Goal: Task Accomplishment & Management: Manage account settings

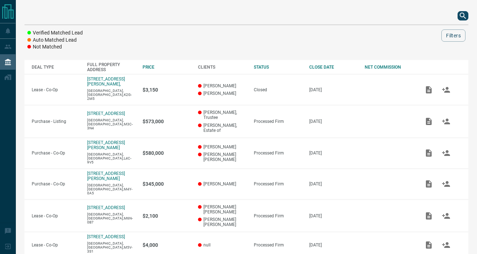
click at [464, 15] on icon "search button" at bounding box center [463, 16] width 6 height 6
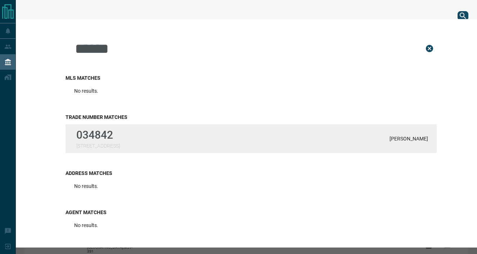
type input "******"
click at [122, 143] on div "034842 [STREET_ADDRESS][PERSON_NAME]" at bounding box center [251, 139] width 371 height 29
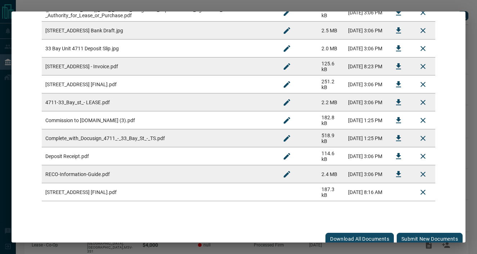
click at [418, 234] on button "Submit new documents" at bounding box center [430, 239] width 66 height 12
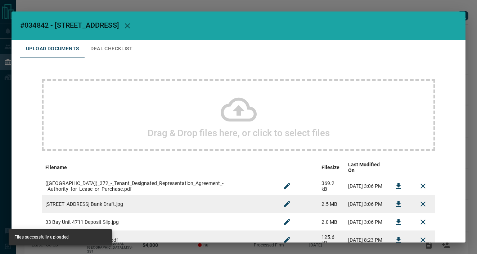
click at [126, 24] on icon "button" at bounding box center [127, 26] width 9 height 9
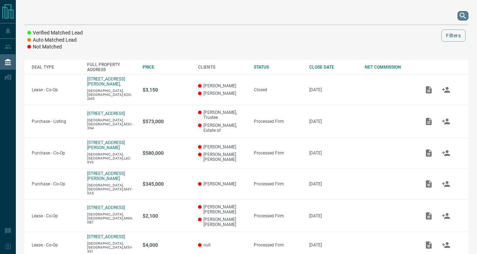
click at [459, 14] on icon "search button" at bounding box center [463, 16] width 9 height 9
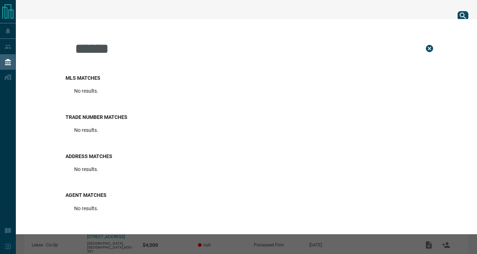
type input "*******"
drag, startPoint x: 154, startPoint y: 49, endPoint x: 52, endPoint y: 48, distance: 101.9
click at [52, 48] on div "******* MLS Matches No results. Trade Number Matches No results. Address Matche…" at bounding box center [238, 127] width 477 height 216
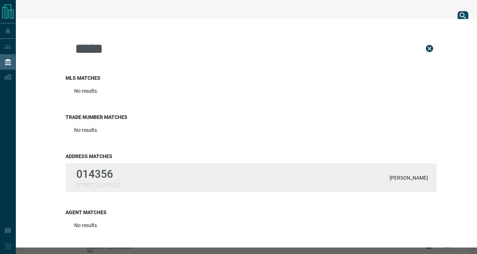
type input "*****"
click at [112, 179] on p "014356" at bounding box center [98, 174] width 44 height 13
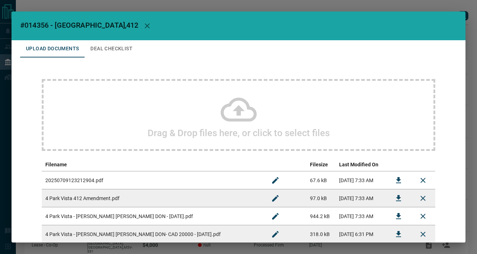
scroll to position [0, 0]
click at [96, 45] on button "Deal Checklist" at bounding box center [112, 48] width 54 height 17
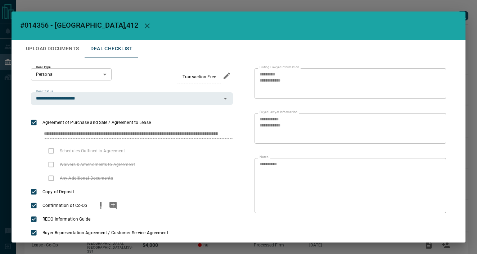
scroll to position [0, 0]
click at [139, 24] on button "button" at bounding box center [147, 25] width 17 height 17
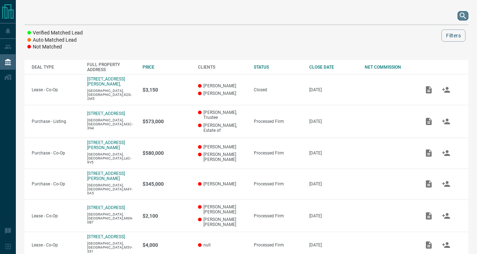
click at [461, 16] on icon "search button" at bounding box center [463, 16] width 9 height 9
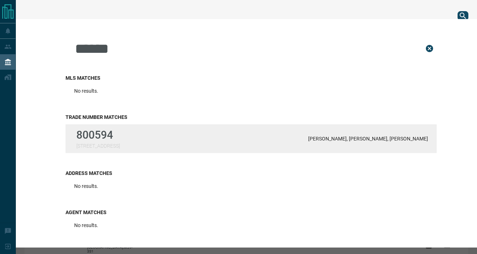
type input "******"
click at [103, 135] on p "800594" at bounding box center [98, 135] width 44 height 13
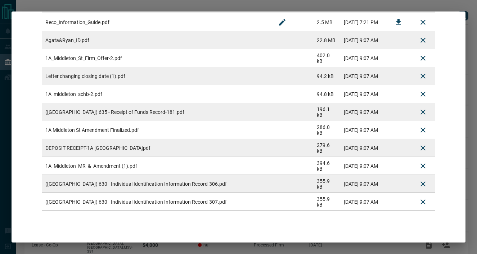
scroll to position [281, 0]
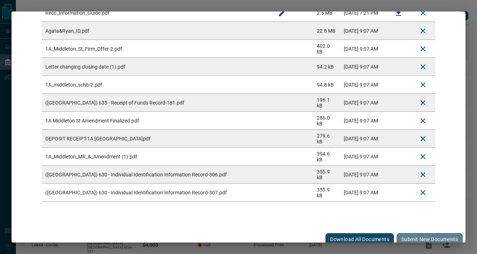
click at [420, 234] on button "Submit new documents" at bounding box center [430, 240] width 66 height 12
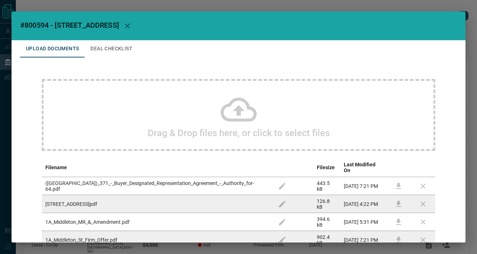
scroll to position [0, 0]
click at [116, 48] on button "Deal Checklist" at bounding box center [112, 48] width 54 height 17
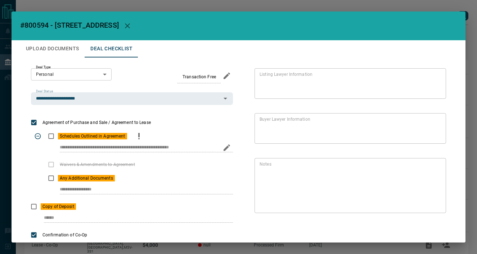
scroll to position [0, 0]
click at [138, 134] on icon "priority" at bounding box center [138, 135] width 1 height 4
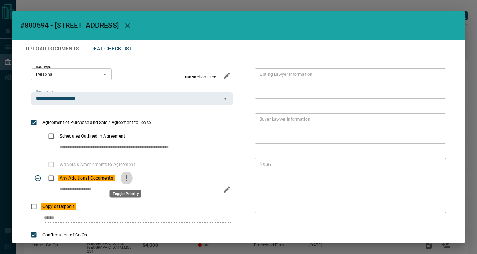
click at [123, 174] on icon "priority" at bounding box center [126, 178] width 9 height 9
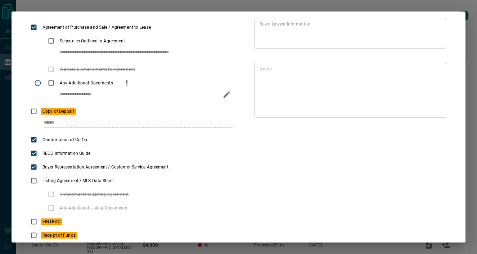
scroll to position [119, 0]
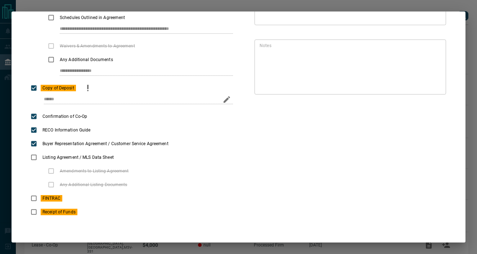
click at [90, 87] on icon "priority" at bounding box center [87, 88] width 9 height 9
click at [78, 199] on icon "priority" at bounding box center [74, 198] width 9 height 9
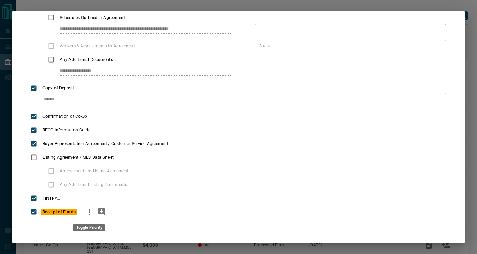
click at [90, 211] on icon "priority" at bounding box center [89, 212] width 9 height 9
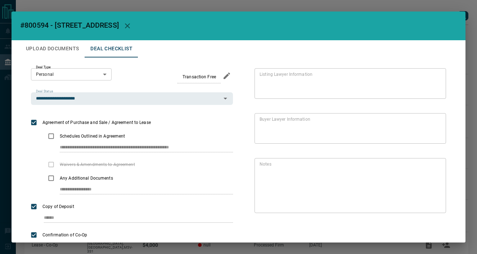
scroll to position [0, 0]
